Goal: Task Accomplishment & Management: Manage account settings

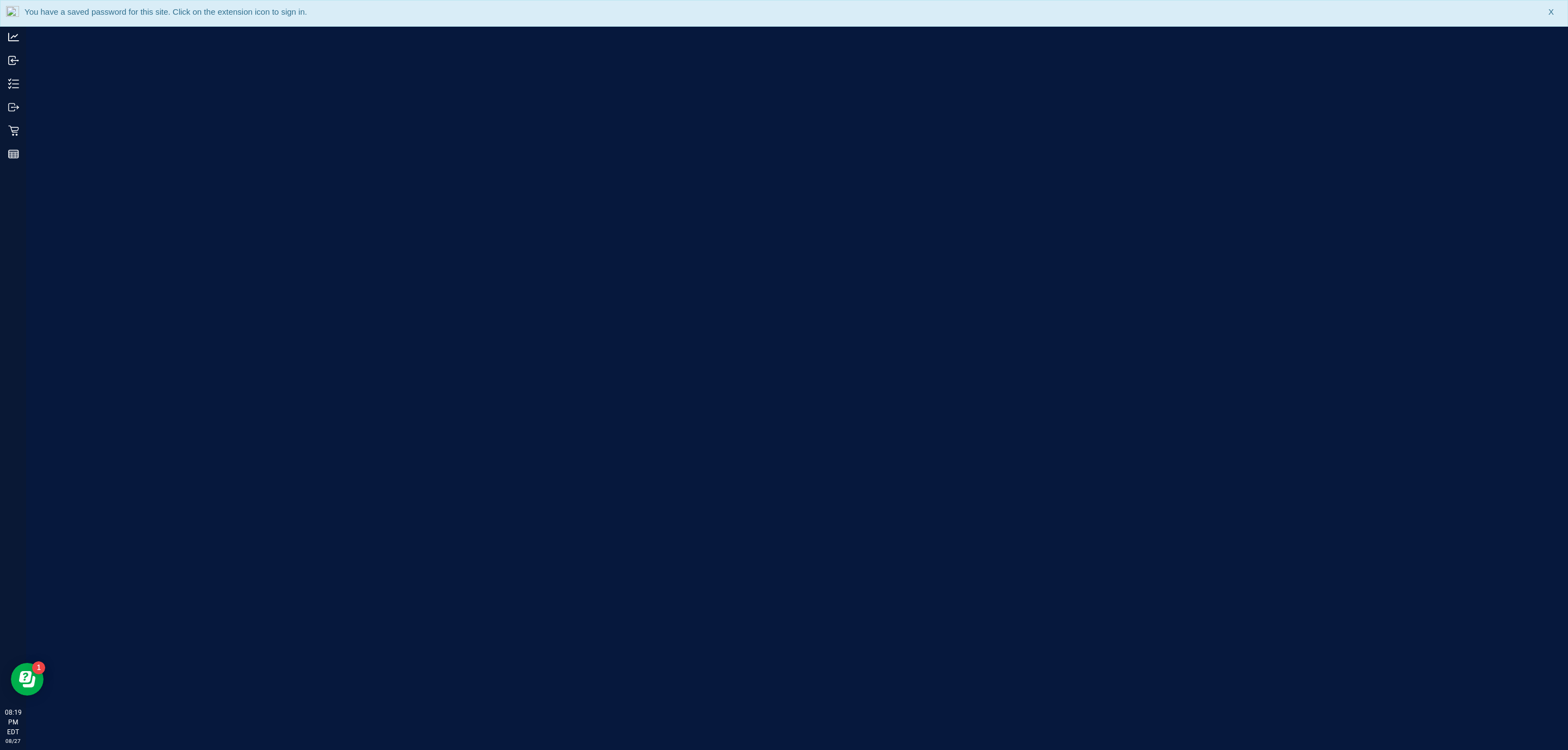
click at [1527, 17] on div "You have a saved password for this site. Click on the extension icon to sign in…" at bounding box center [784, 13] width 1568 height 27
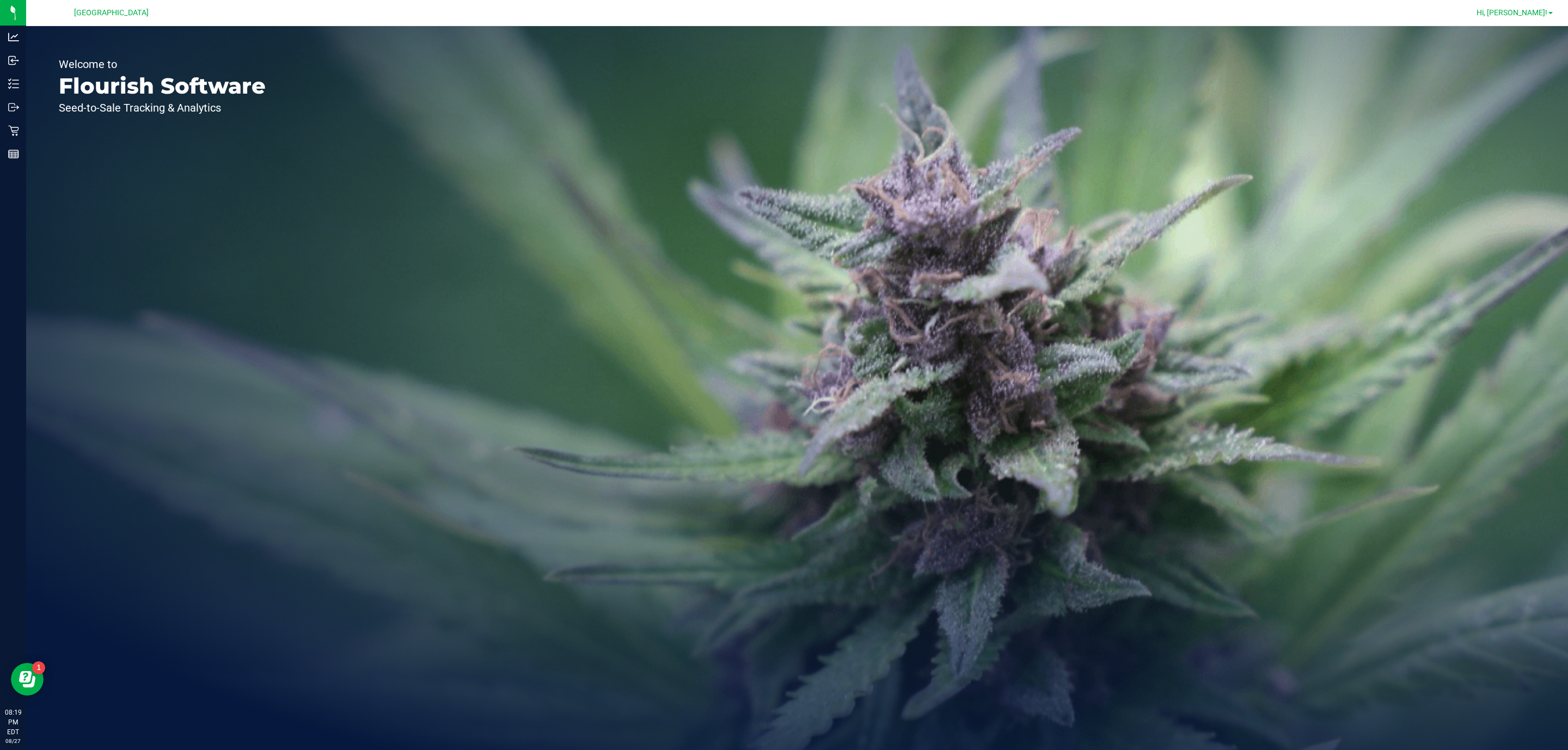
click at [1524, 14] on span "Hi, [PERSON_NAME]!" at bounding box center [1511, 12] width 71 height 9
click at [1515, 92] on span "Sign Out" at bounding box center [1511, 96] width 31 height 10
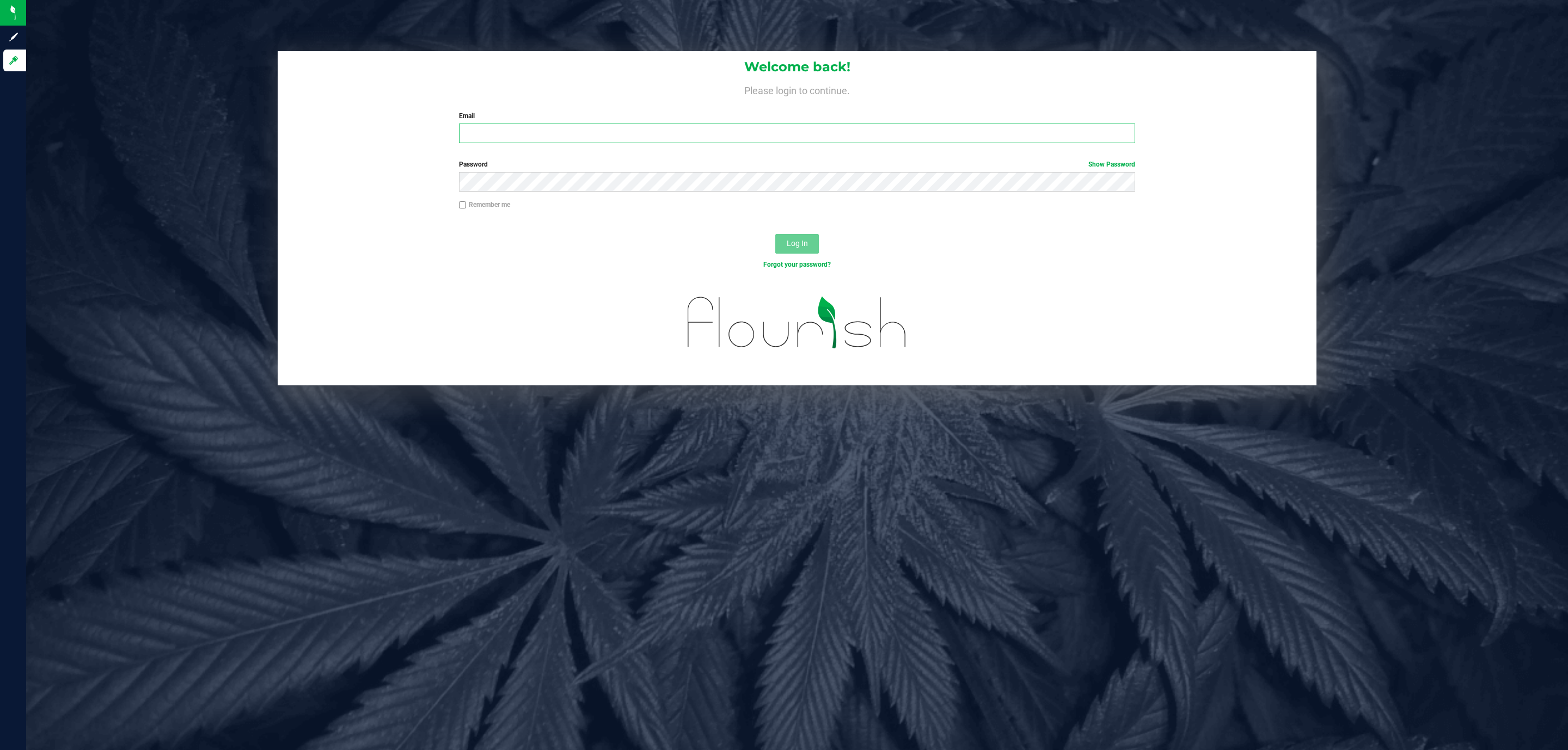
click at [752, 129] on input "Email" at bounding box center [797, 133] width 676 height 19
type input "[EMAIL_ADDRESS][DOMAIN_NAME]"
click at [776, 234] on button "Log In" at bounding box center [798, 244] width 44 height 19
